Goal: Find specific page/section: Find specific page/section

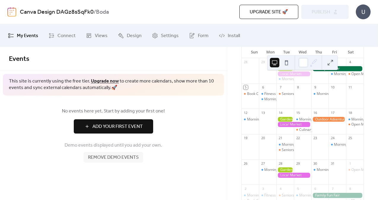
scroll to position [55, 0]
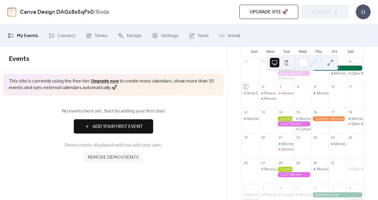
click at [285, 120] on div at bounding box center [286, 118] width 18 height 5
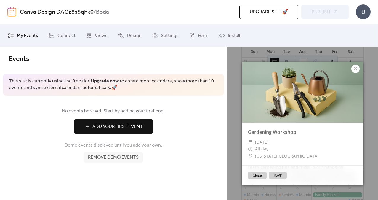
click at [354, 69] on icon at bounding box center [355, 68] width 7 height 7
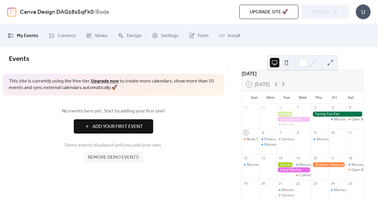
scroll to position [0, 0]
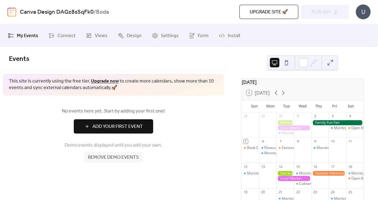
click at [261, 86] on div "[DATE]" at bounding box center [303, 82] width 122 height 7
drag, startPoint x: 245, startPoint y: 96, endPoint x: 249, endPoint y: 96, distance: 3.3
click at [249, 96] on div "5 [DATE]" at bounding box center [303, 93] width 122 height 14
click at [249, 96] on div "5 [DATE]" at bounding box center [258, 92] width 23 height 5
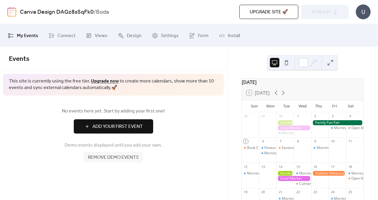
drag, startPoint x: 249, startPoint y: 96, endPoint x: 248, endPoint y: 85, distance: 10.4
click at [248, 85] on div "[DATE]" at bounding box center [303, 82] width 122 height 7
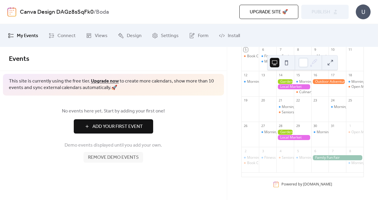
click at [27, 33] on span "My Events" at bounding box center [27, 35] width 21 height 9
